Goal: Task Accomplishment & Management: Use online tool/utility

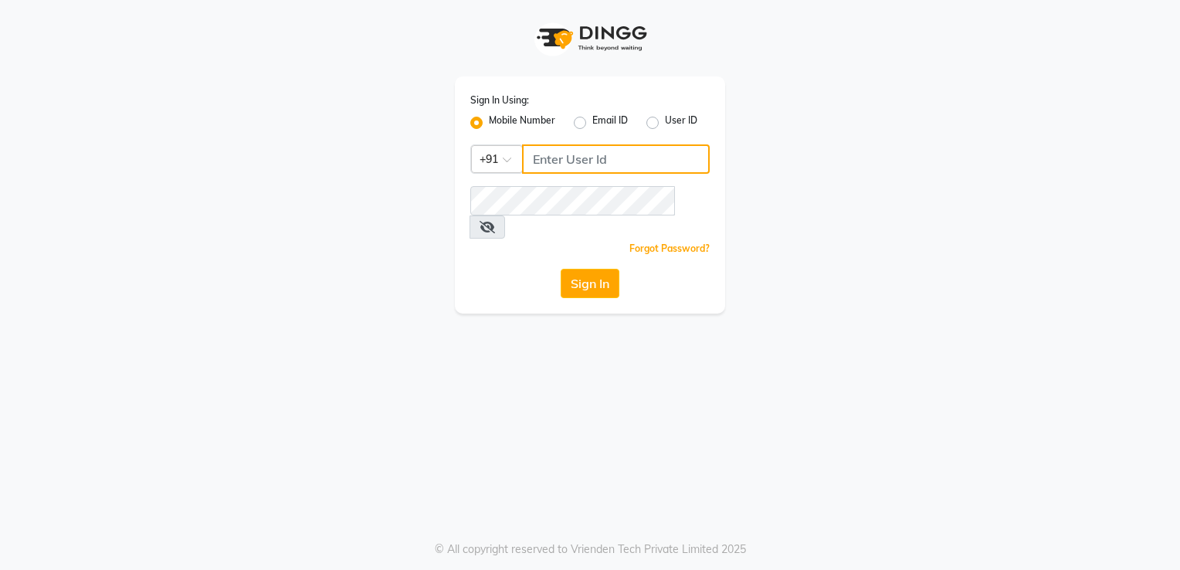
type input "9892657908"
drag, startPoint x: 602, startPoint y: 286, endPoint x: 595, endPoint y: 277, distance: 11.6
click at [600, 286] on div "Sign In Using: Mobile Number Email ID User ID Country Code × [PHONE_NUMBER] Rem…" at bounding box center [590, 194] width 270 height 237
click at [591, 269] on button "Sign In" at bounding box center [589, 283] width 59 height 29
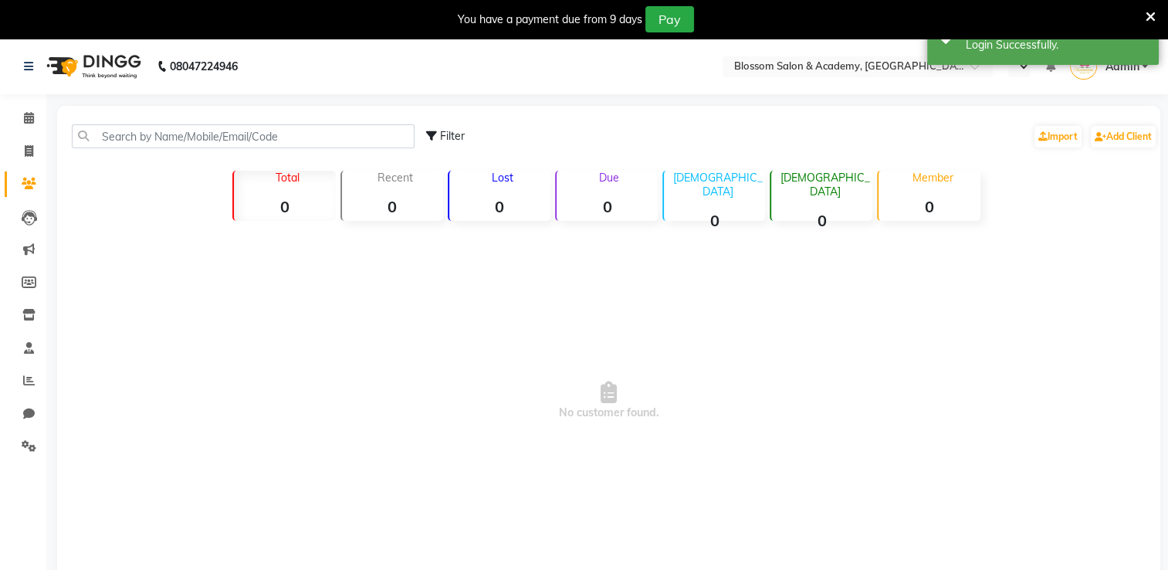
select select "en"
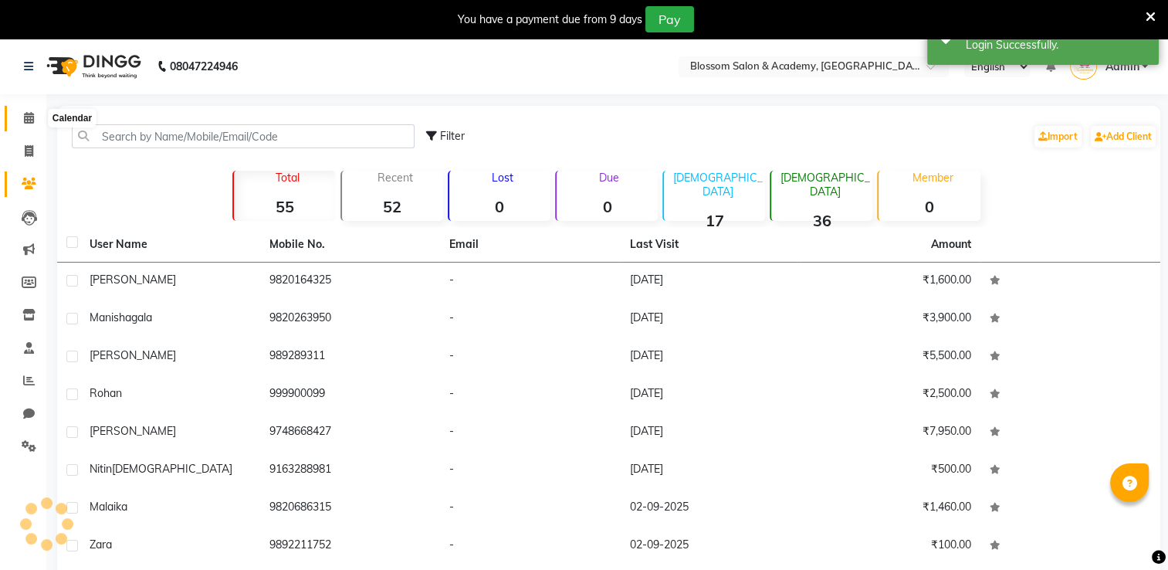
click at [26, 121] on icon at bounding box center [29, 118] width 10 height 12
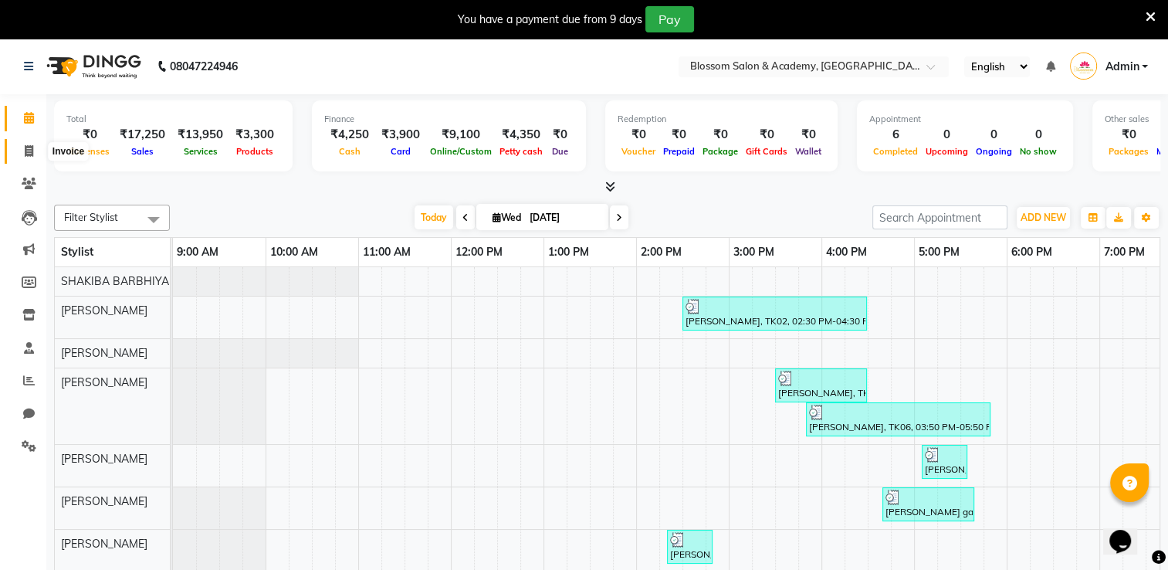
click at [28, 155] on icon at bounding box center [29, 151] width 8 height 12
select select "service"
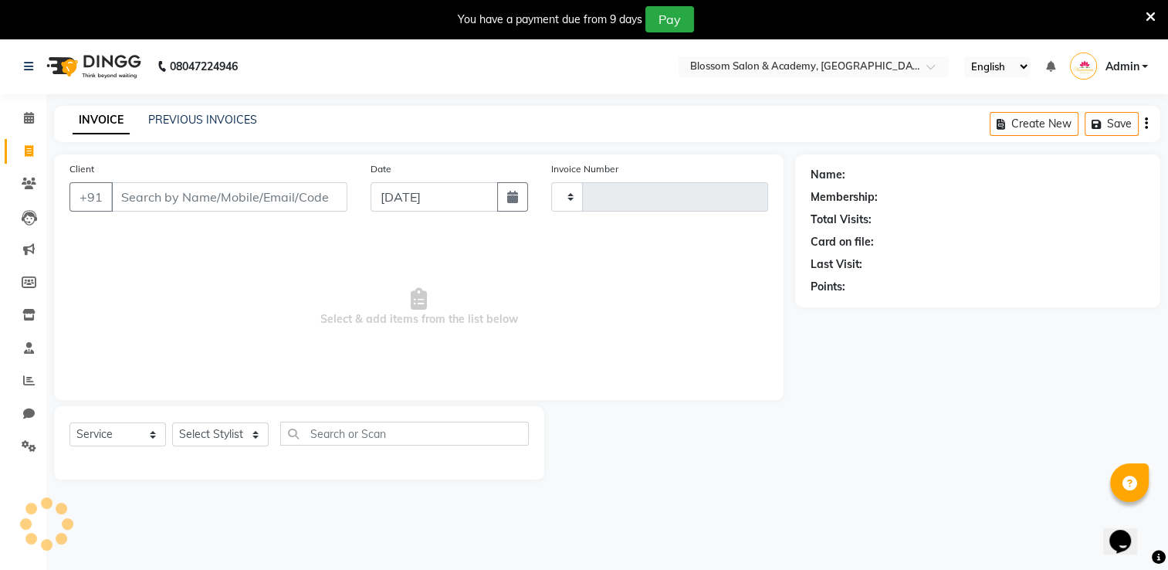
type input "0069"
select select "8887"
